Goal: Navigation & Orientation: Find specific page/section

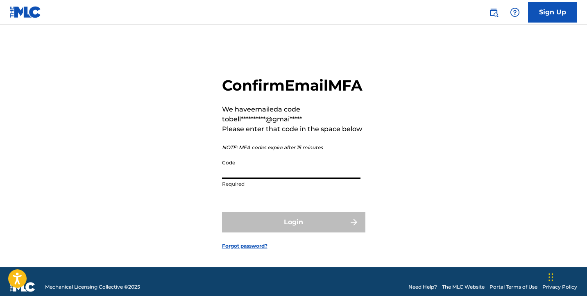
click at [296, 174] on input "Code" at bounding box center [291, 166] width 138 height 23
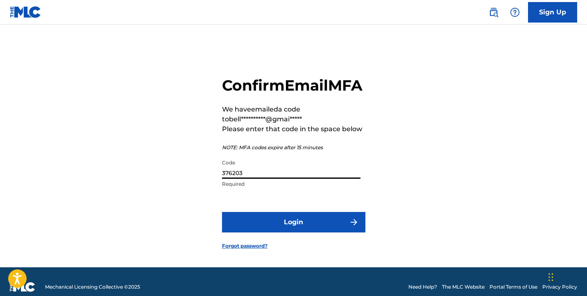
type input "376203"
click at [295, 232] on button "Login" at bounding box center [293, 222] width 143 height 20
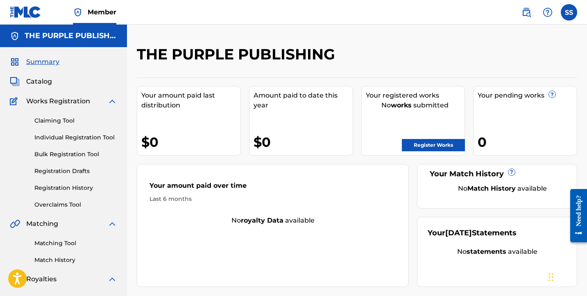
click at [73, 105] on span "Works Registration" at bounding box center [58, 101] width 64 height 10
click at [77, 100] on span "Works Registration" at bounding box center [58, 101] width 64 height 10
click at [43, 84] on span "Catalog" at bounding box center [39, 82] width 26 height 10
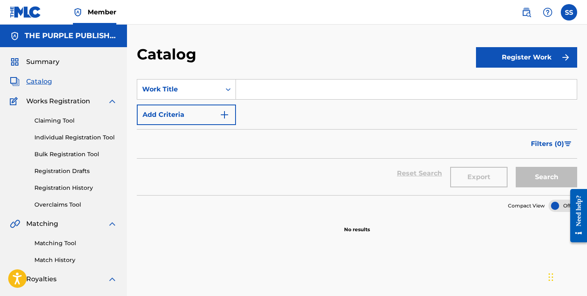
click at [44, 59] on span "Summary" at bounding box center [42, 62] width 33 height 10
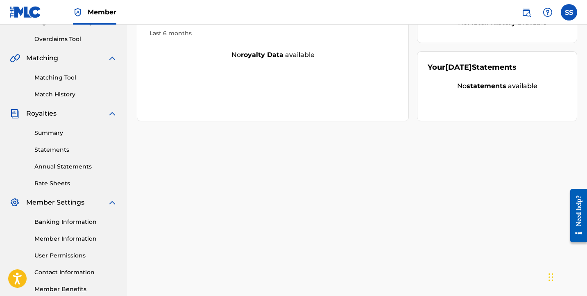
scroll to position [212, 0]
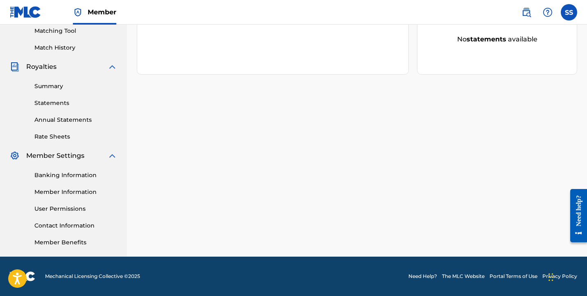
click at [79, 226] on link "Contact Information" at bounding box center [75, 225] width 83 height 9
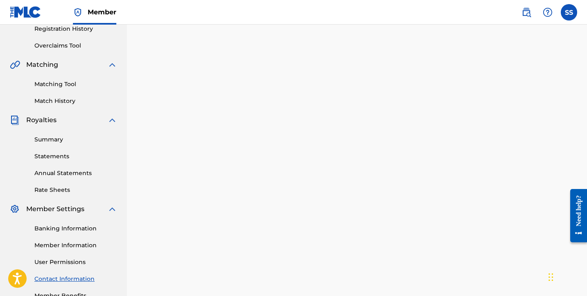
scroll to position [212, 0]
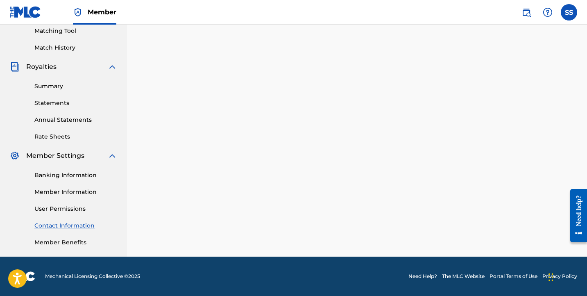
click at [431, 276] on link "Need Help?" at bounding box center [422, 275] width 29 height 7
